Goal: Navigation & Orientation: Find specific page/section

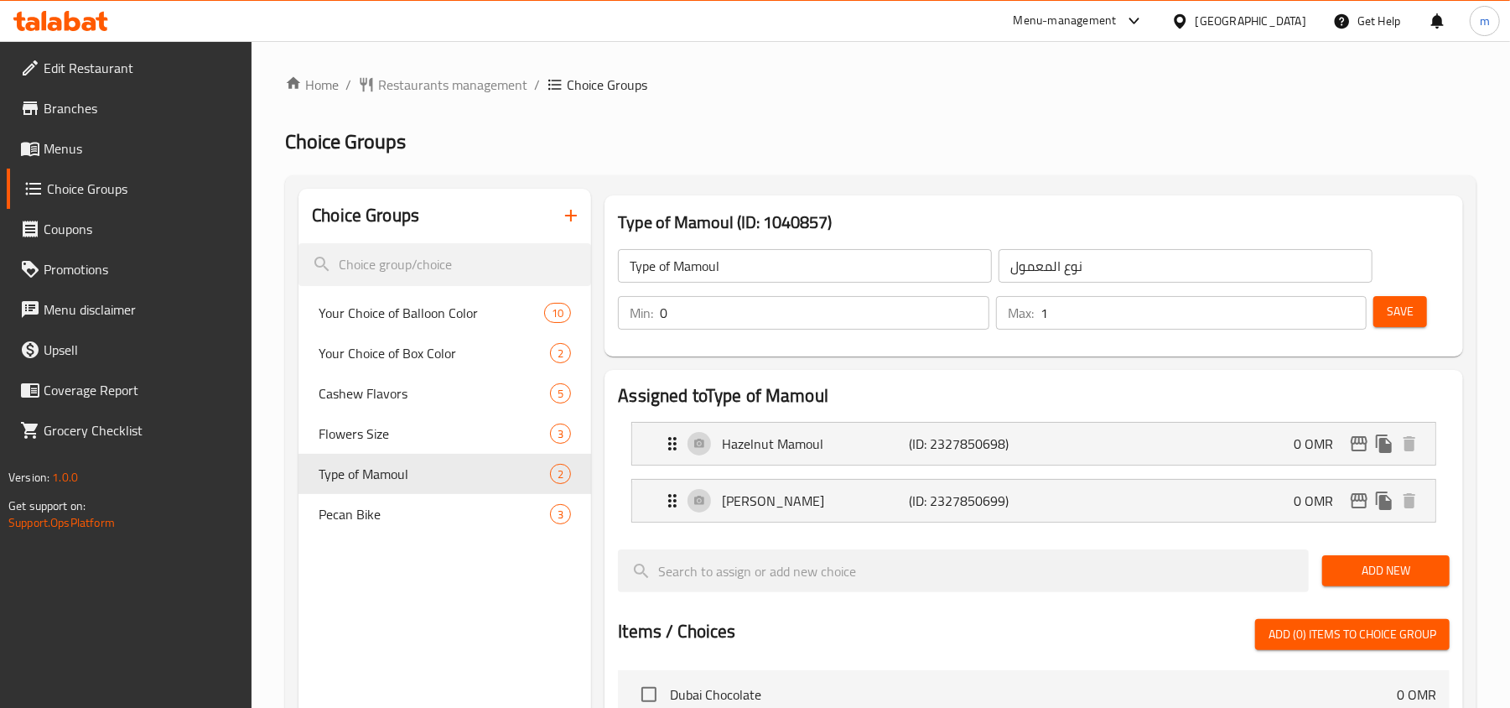
click at [101, 34] on div at bounding box center [61, 21] width 122 height 34
click at [77, 7] on div at bounding box center [61, 21] width 122 height 34
click at [77, 10] on div at bounding box center [61, 21] width 122 height 34
click at [84, 23] on icon at bounding box center [89, 24] width 14 height 14
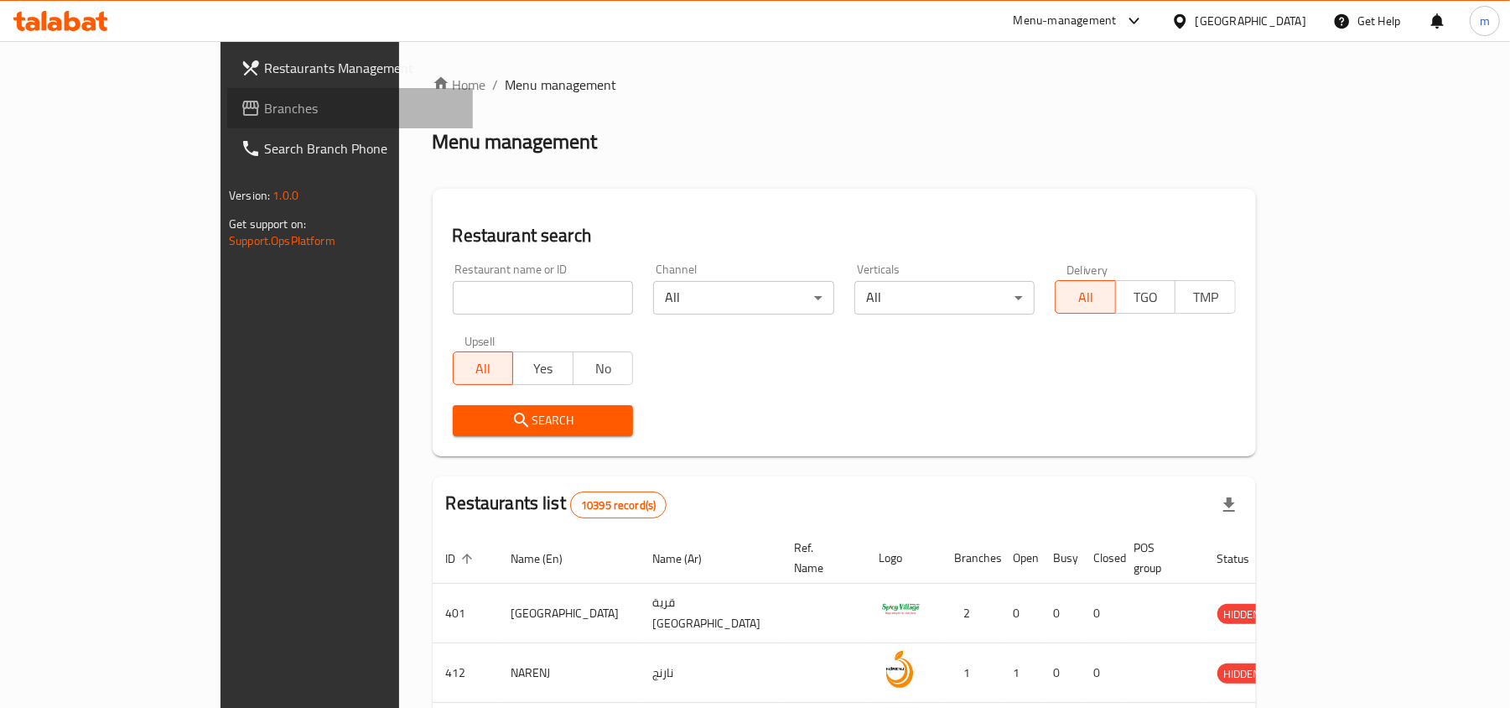
click at [264, 101] on span "Branches" at bounding box center [361, 108] width 195 height 20
